Goal: Find specific page/section: Find specific page/section

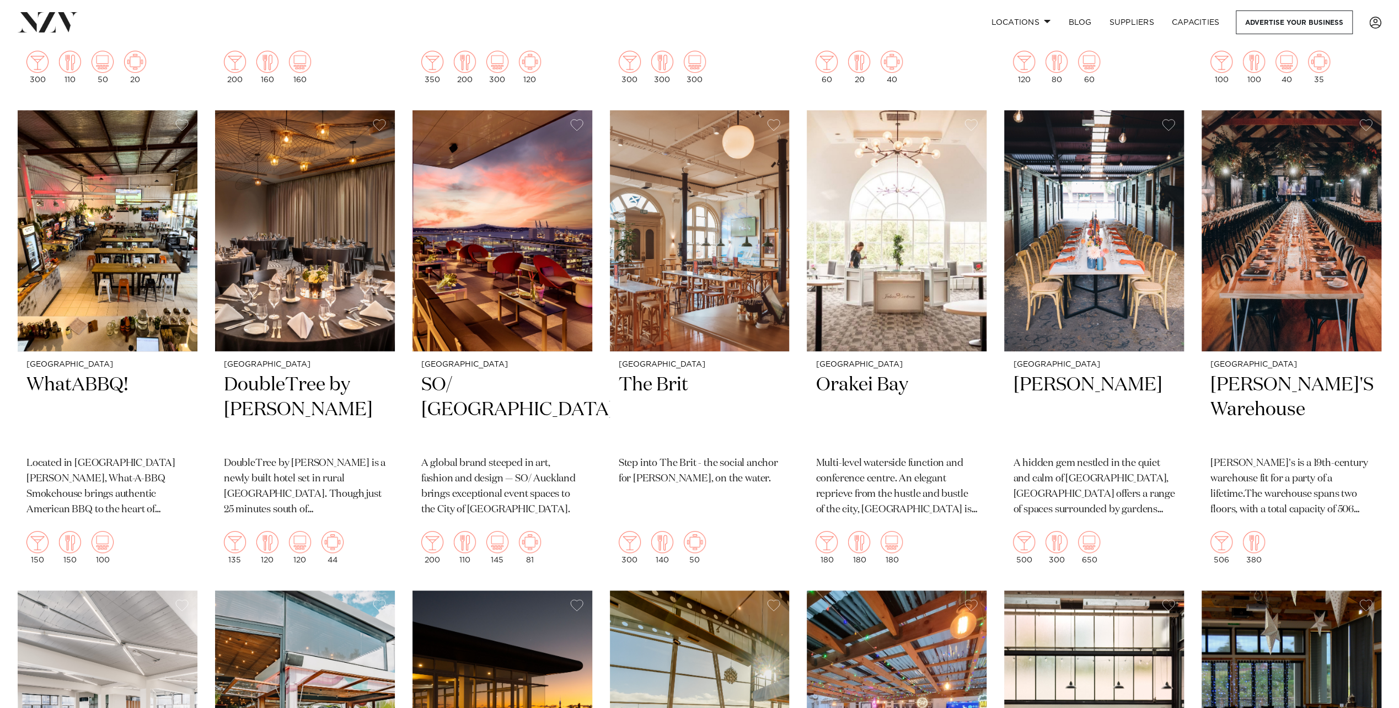
scroll to position [4466, 0]
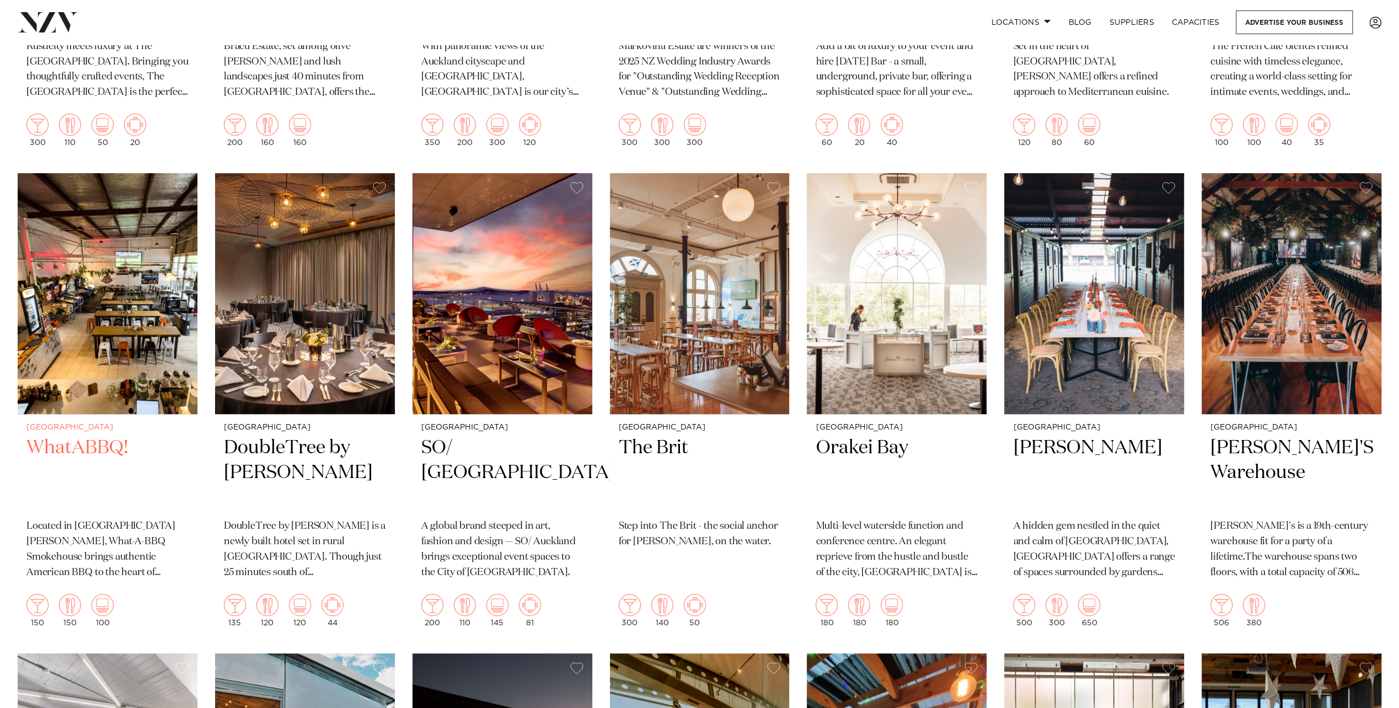
click at [98, 436] on h2 "WhatABBQ!" at bounding box center [107, 473] width 162 height 74
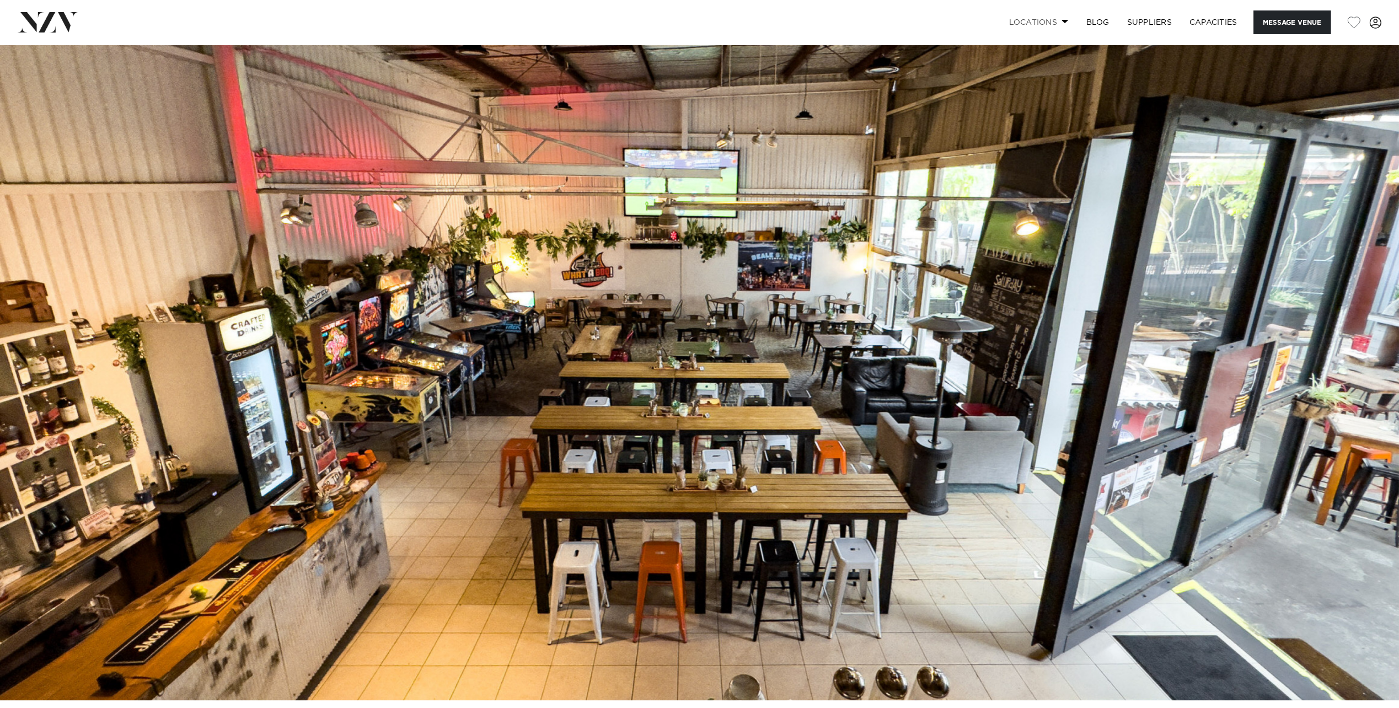
click at [1065, 22] on span at bounding box center [1064, 21] width 7 height 4
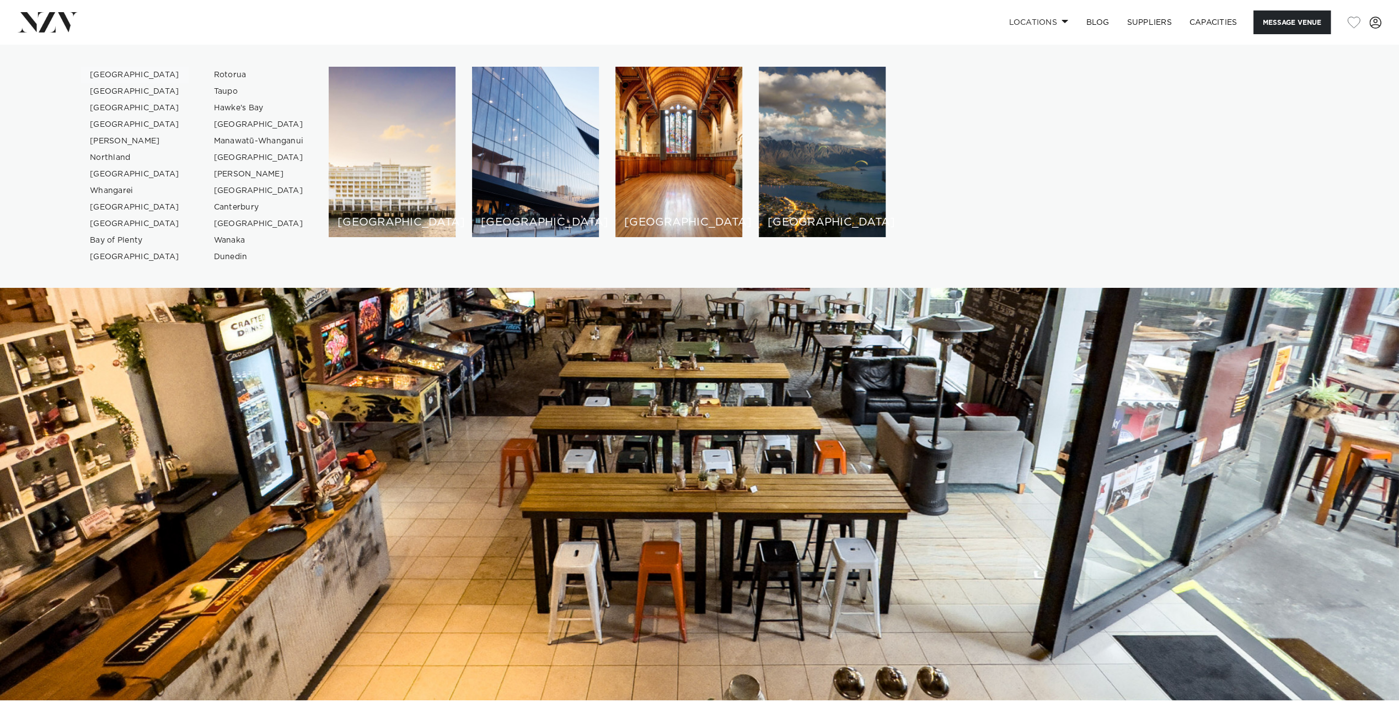
click at [110, 74] on link "[GEOGRAPHIC_DATA]" at bounding box center [135, 75] width 108 height 17
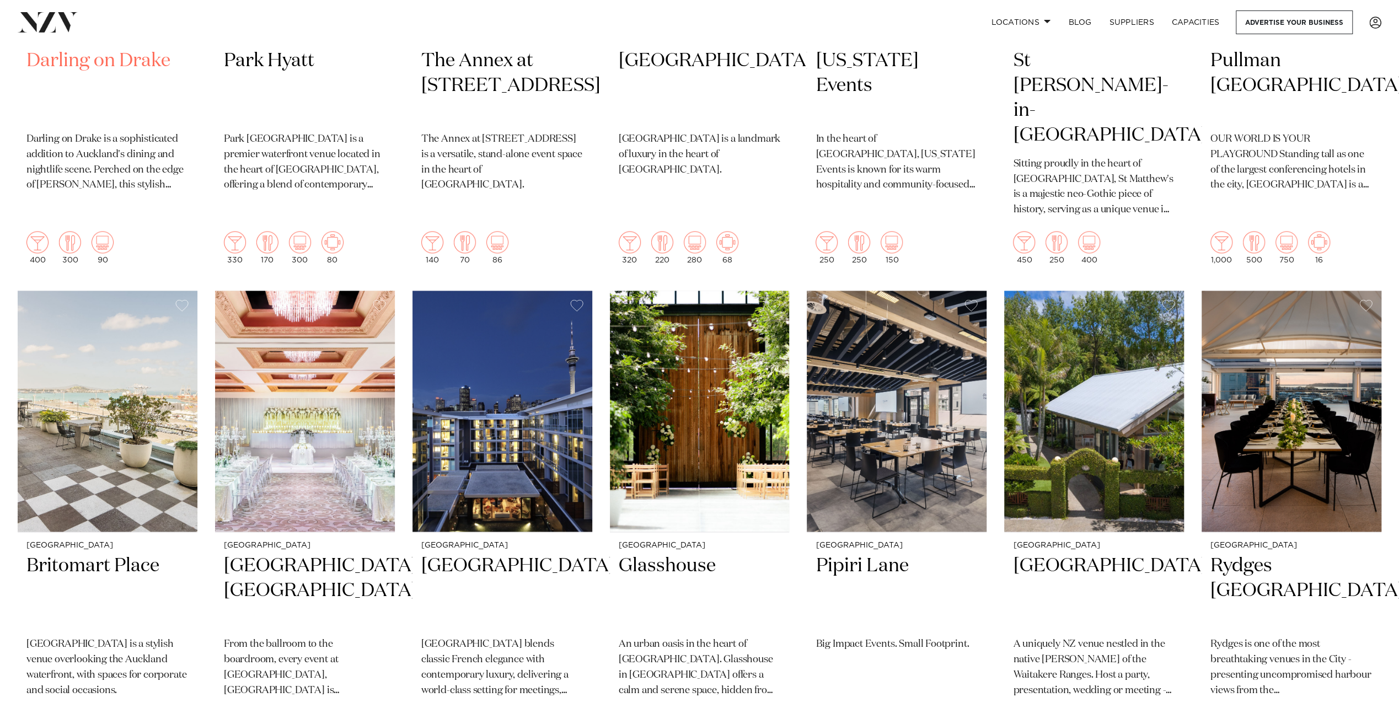
scroll to position [1709, 0]
